Goal: Task Accomplishment & Management: Use online tool/utility

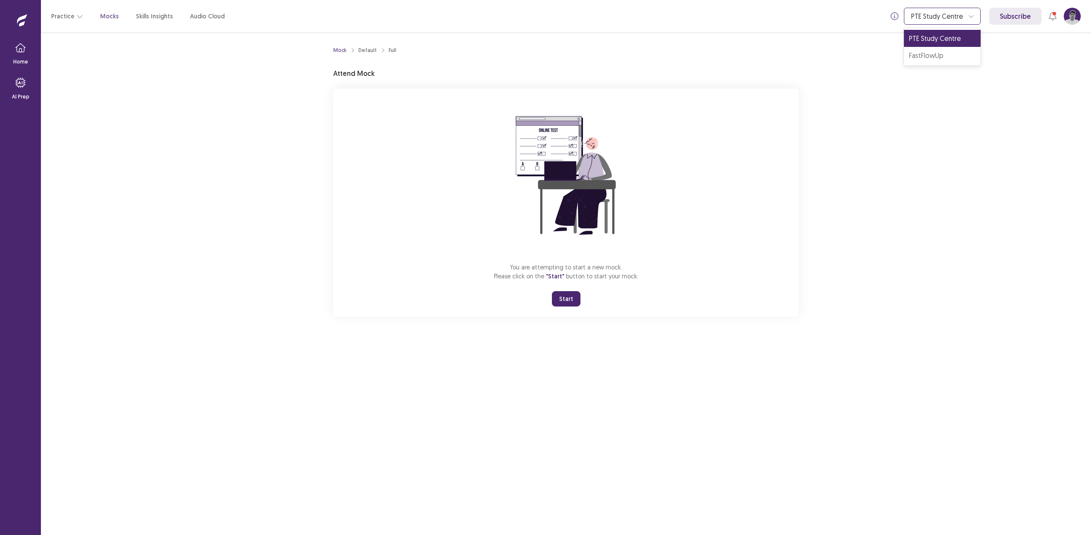
drag, startPoint x: 960, startPoint y: 19, endPoint x: 959, endPoint y: 24, distance: 4.8
click at [960, 19] on div at bounding box center [937, 16] width 53 height 9
click at [947, 49] on div "FastFlowUp" at bounding box center [942, 55] width 77 height 17
click at [570, 296] on button "Start" at bounding box center [566, 298] width 29 height 15
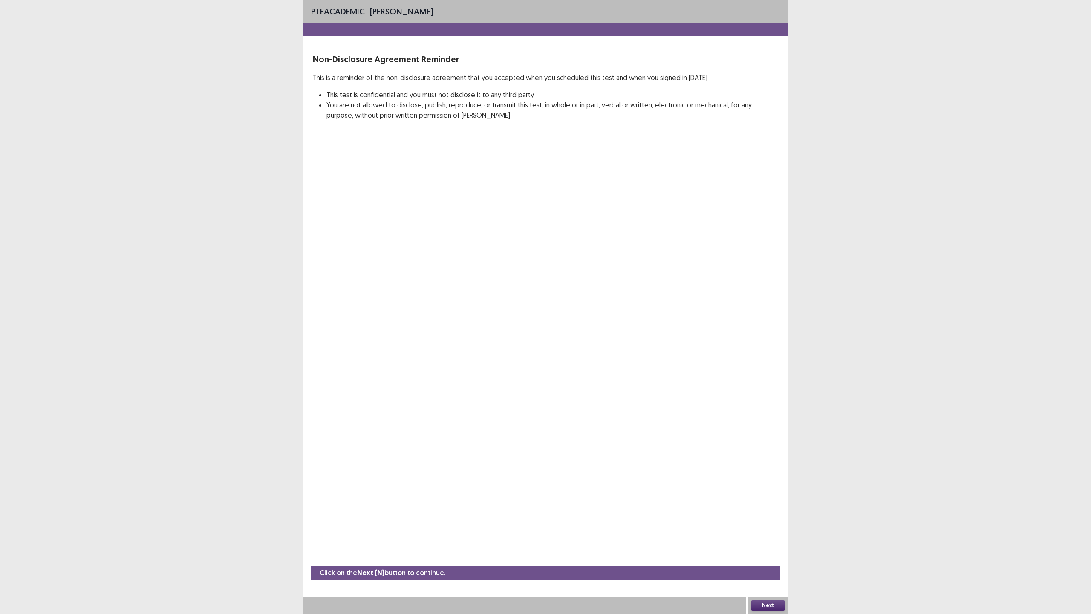
click at [769, 535] on button "Next" at bounding box center [768, 605] width 34 height 10
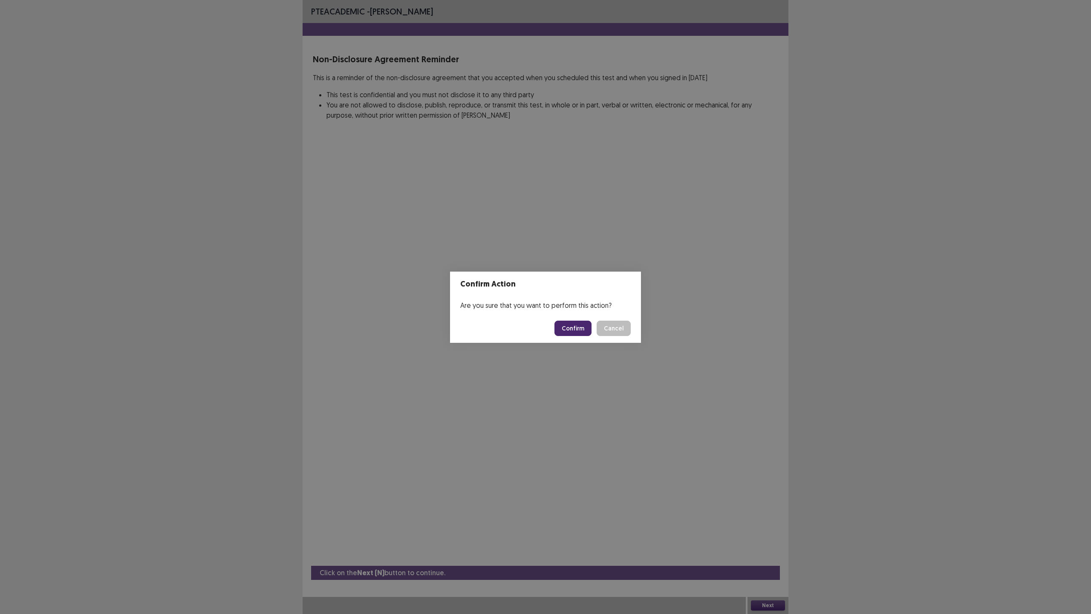
click at [573, 327] on button "Confirm" at bounding box center [573, 328] width 37 height 15
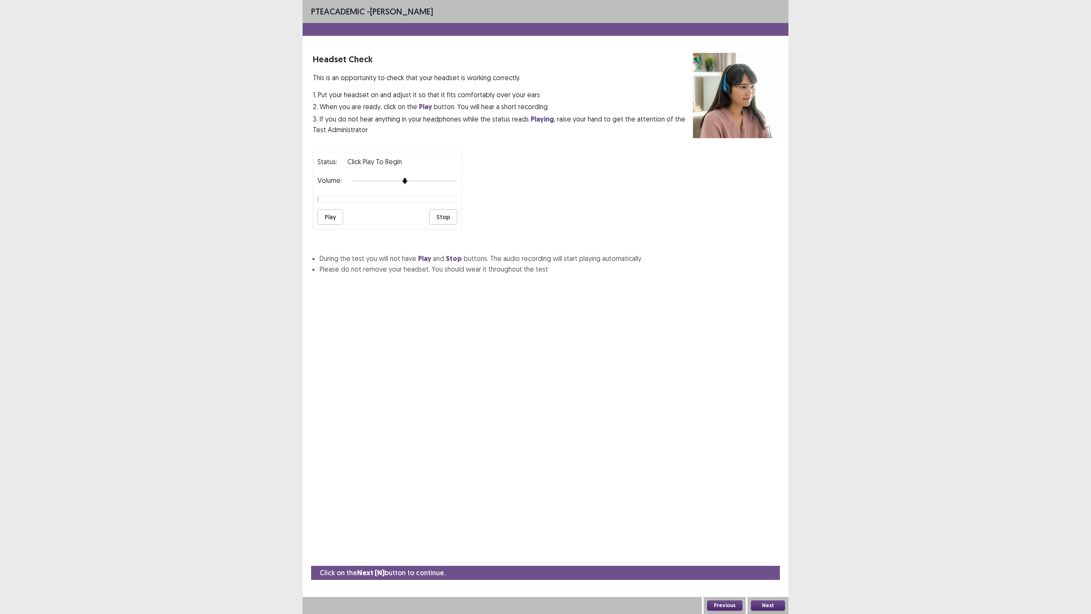
click at [596, 320] on button "Cancel" at bounding box center [612, 327] width 33 height 15
click at [594, 320] on button "Cancel" at bounding box center [610, 327] width 32 height 14
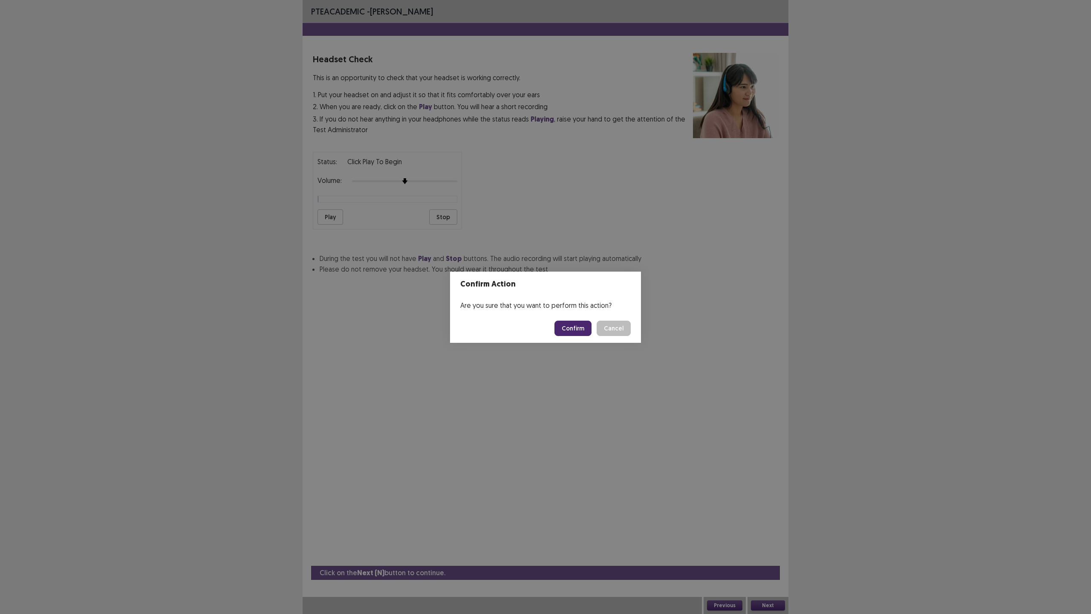
click at [571, 325] on button "Confirm" at bounding box center [573, 328] width 37 height 15
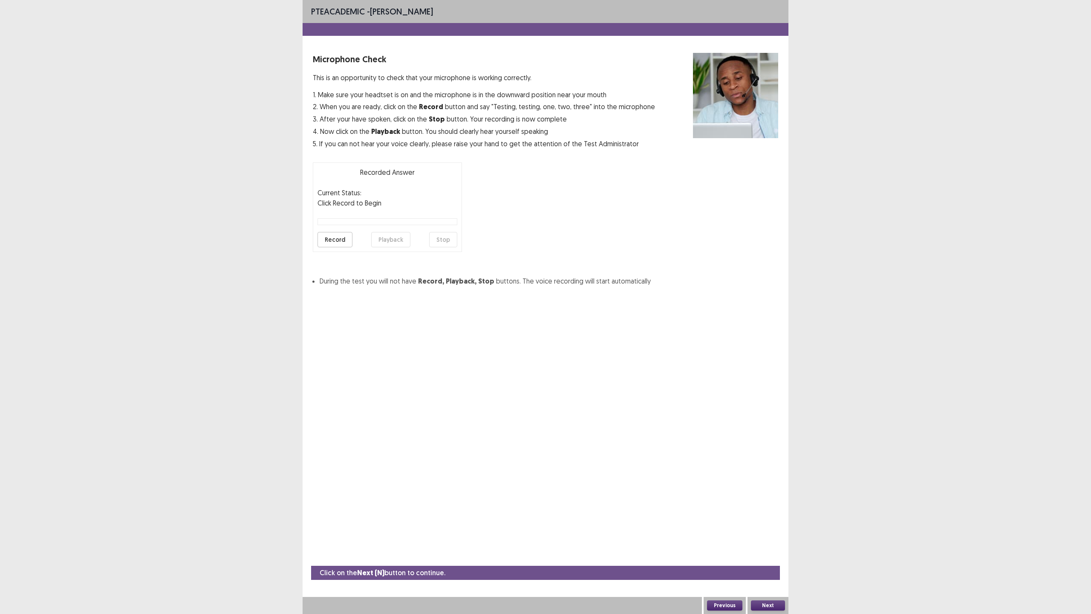
click at [567, 331] on button "Confirm" at bounding box center [573, 327] width 37 height 15
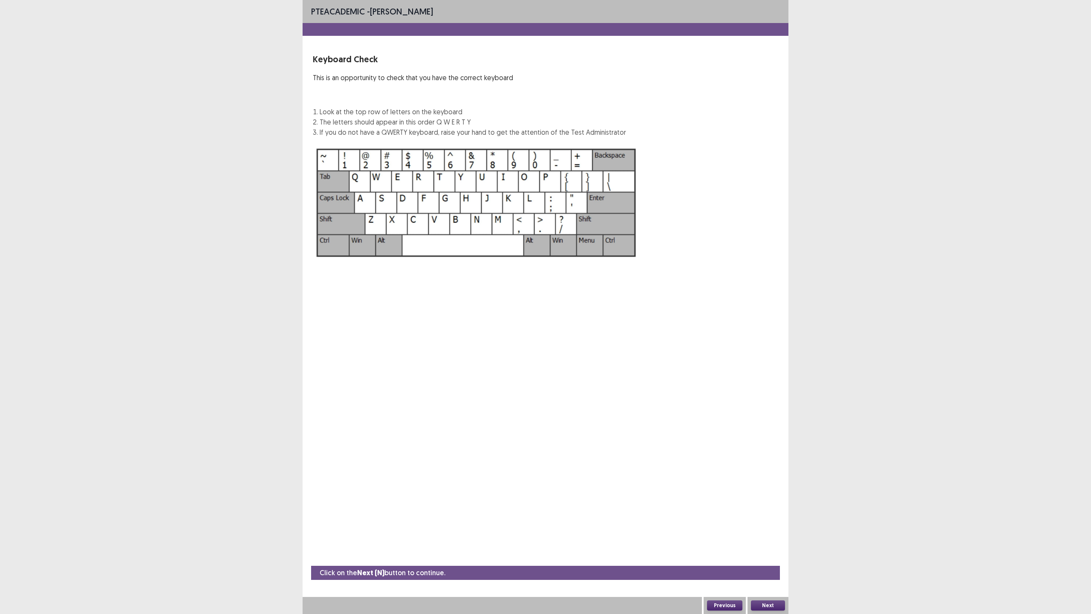
click at [567, 331] on button "Confirm" at bounding box center [573, 327] width 37 height 15
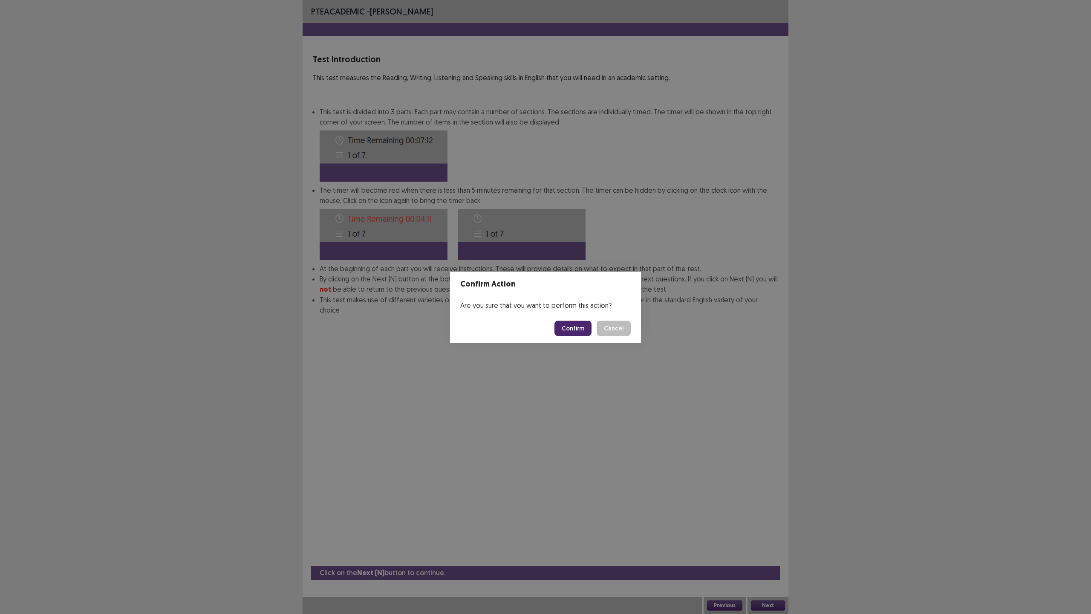
click at [567, 331] on button "Confirm" at bounding box center [573, 328] width 37 height 15
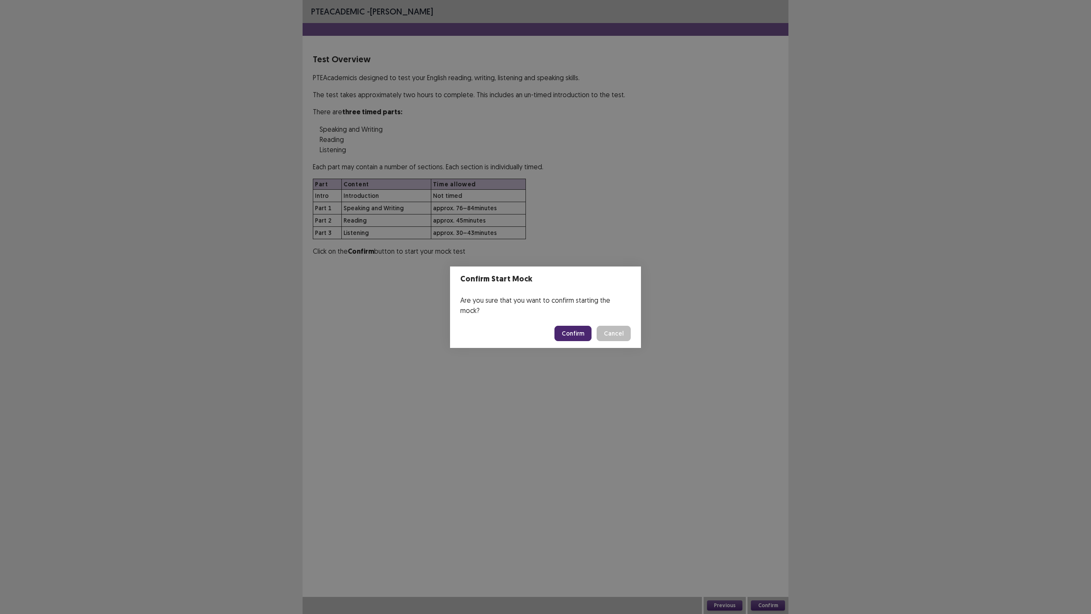
click at [567, 331] on button "Confirm" at bounding box center [573, 333] width 37 height 15
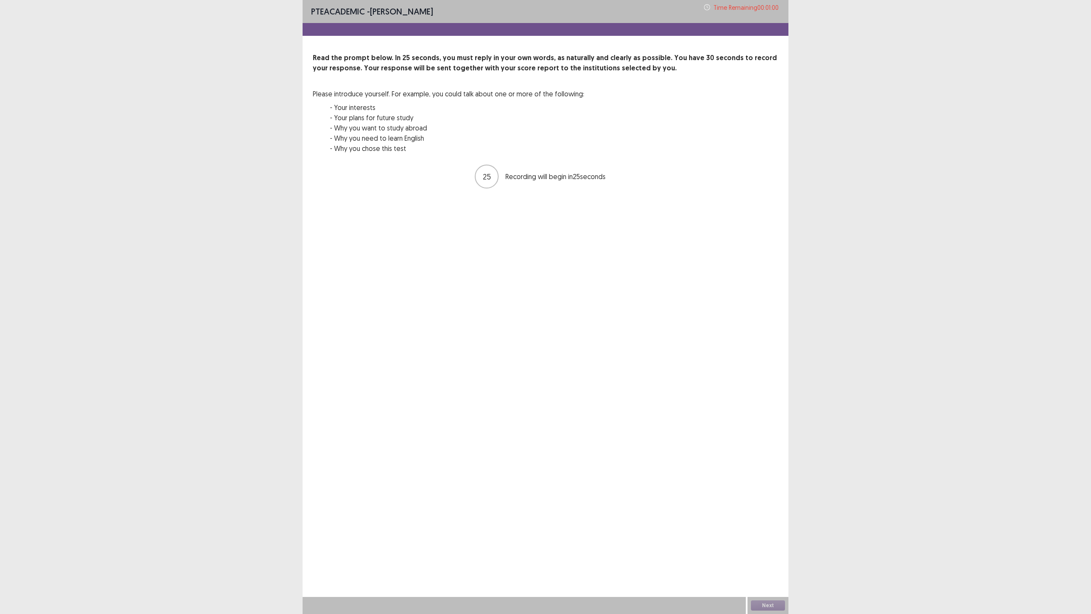
click at [561, 336] on div "PTE academic - Sadi Mahmud Time Remaining 00 : 01 : 00 Read the prompt below. I…" at bounding box center [546, 307] width 486 height 614
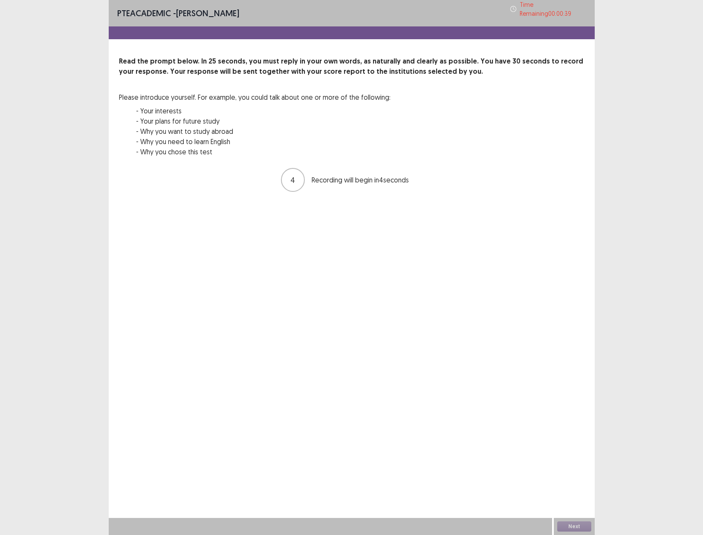
click at [365, 288] on div "PTE academic - Sadi Mahmud Time Remaining 00 : 00 : 39 Read the prompt below. I…" at bounding box center [352, 267] width 486 height 535
click at [520, 481] on div "PTE academic - Sadi Mahmud Time Remaining 00 : 00 : 35 Read the prompt below. I…" at bounding box center [352, 267] width 486 height 535
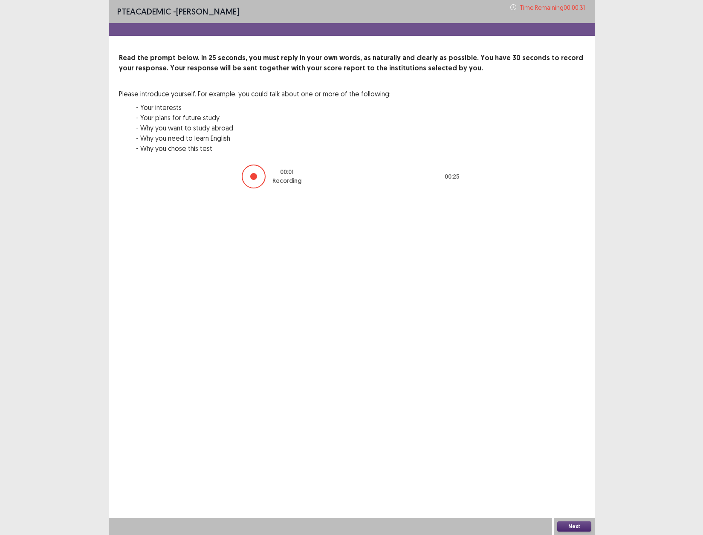
click at [575, 524] on button "Next" at bounding box center [574, 526] width 34 height 10
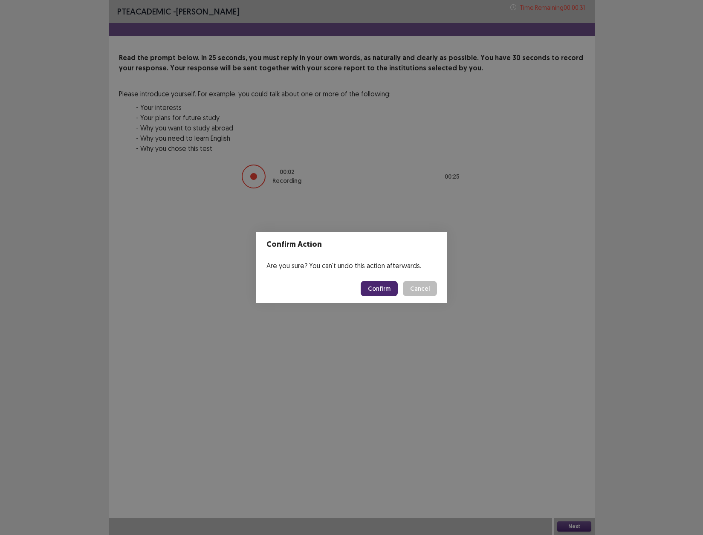
click at [388, 288] on button "Confirm" at bounding box center [379, 288] width 37 height 15
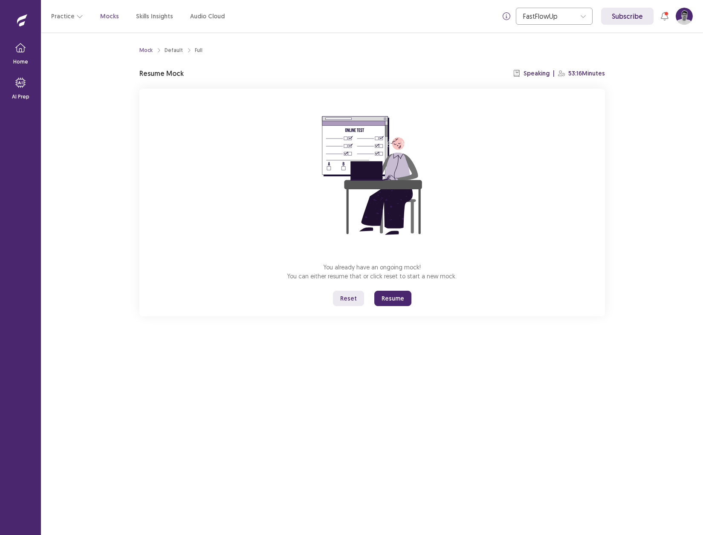
click at [387, 299] on button "Resume" at bounding box center [392, 298] width 37 height 15
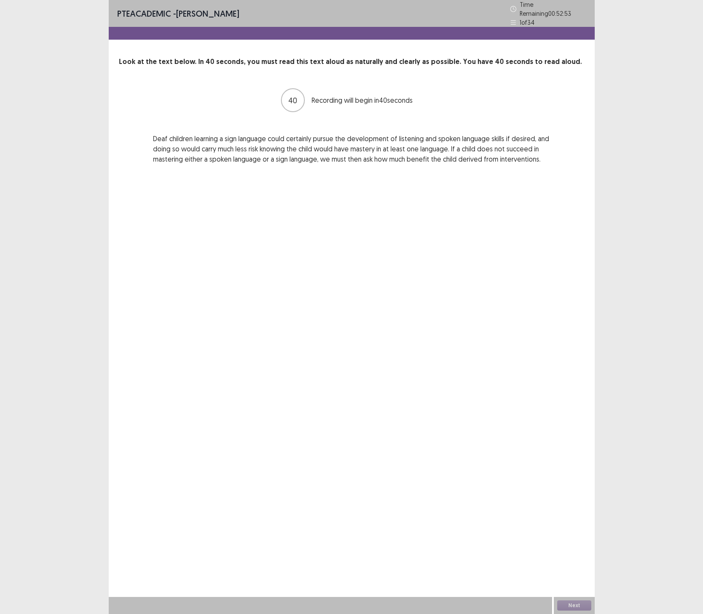
click at [388, 329] on div "PTE academic - [PERSON_NAME] Time Remaining 00 : 52 : 53 1 of 34 Look at the te…" at bounding box center [352, 307] width 486 height 614
